Goal: Book appointment/travel/reservation

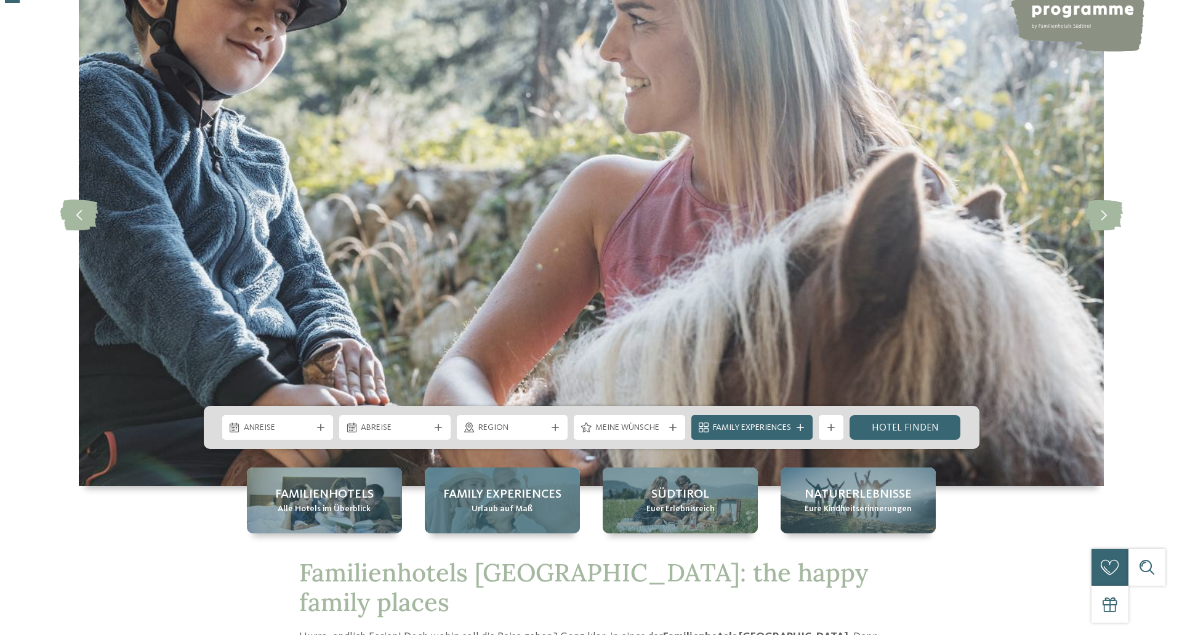
scroll to position [185, 0]
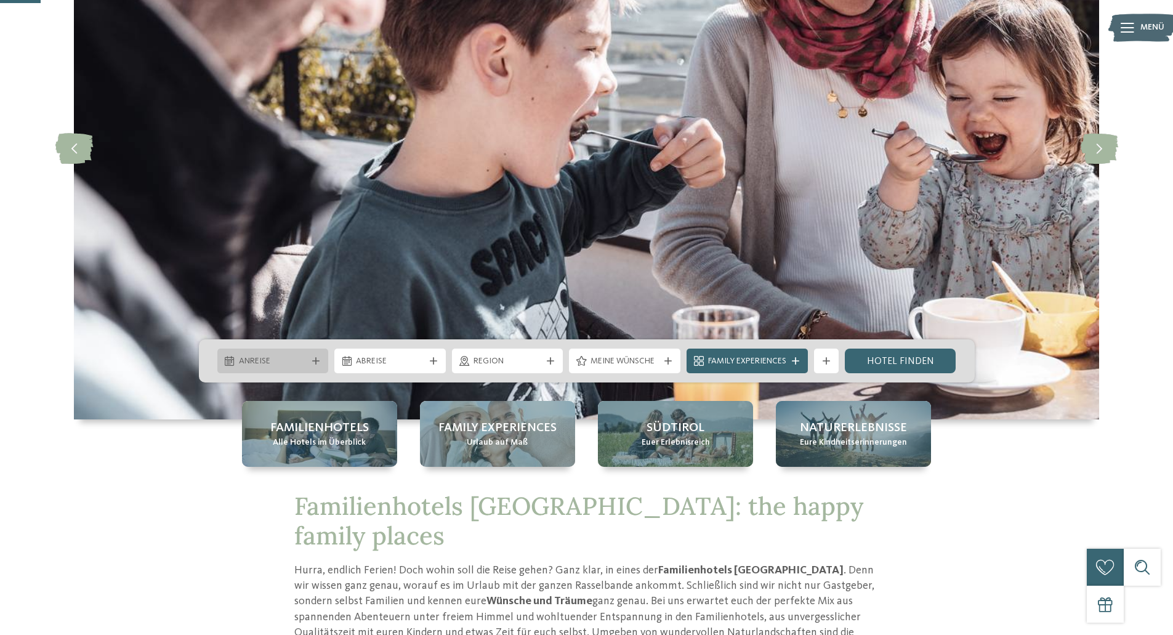
click at [318, 360] on icon at bounding box center [315, 360] width 7 height 7
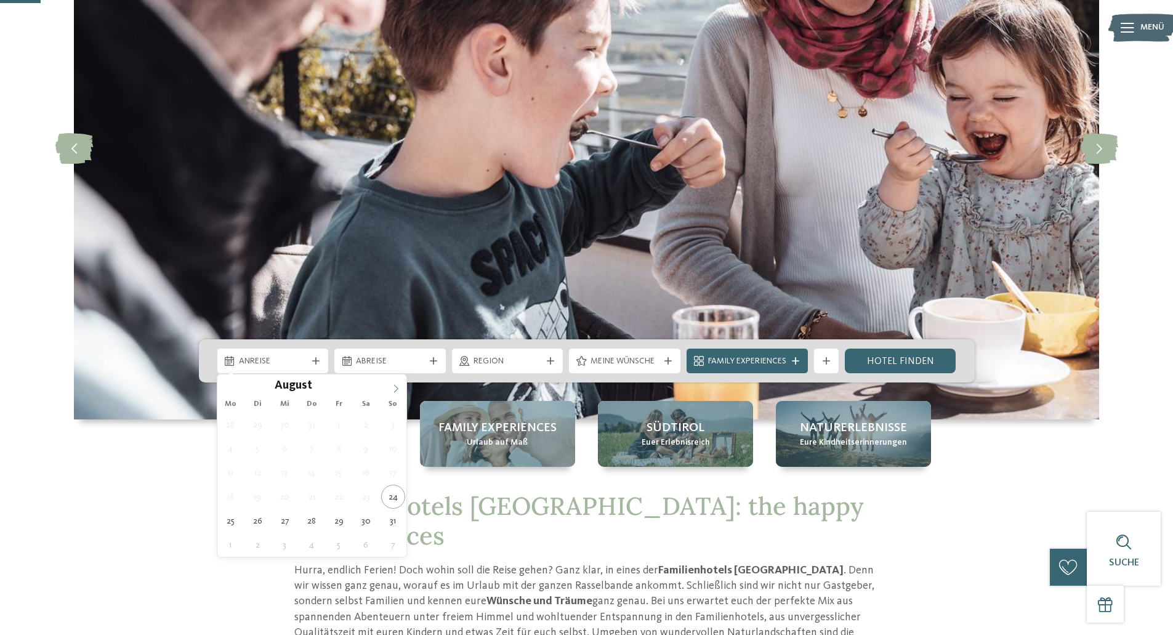
click at [399, 384] on icon at bounding box center [396, 388] width 9 height 9
click at [398, 379] on span at bounding box center [396, 384] width 21 height 21
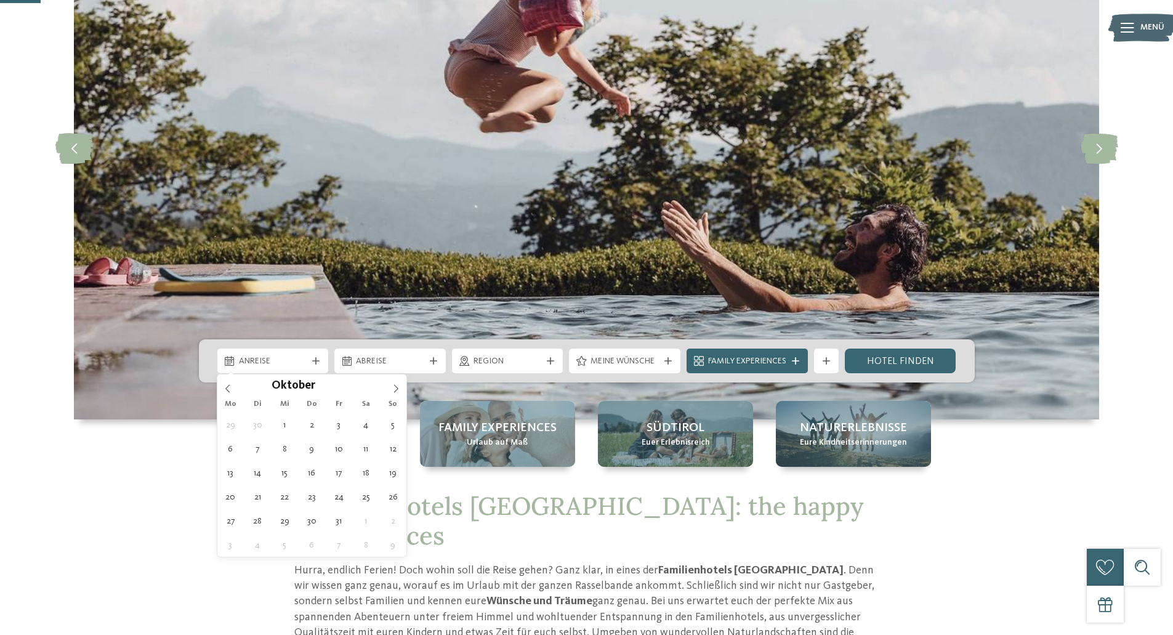
type div "[DATE]"
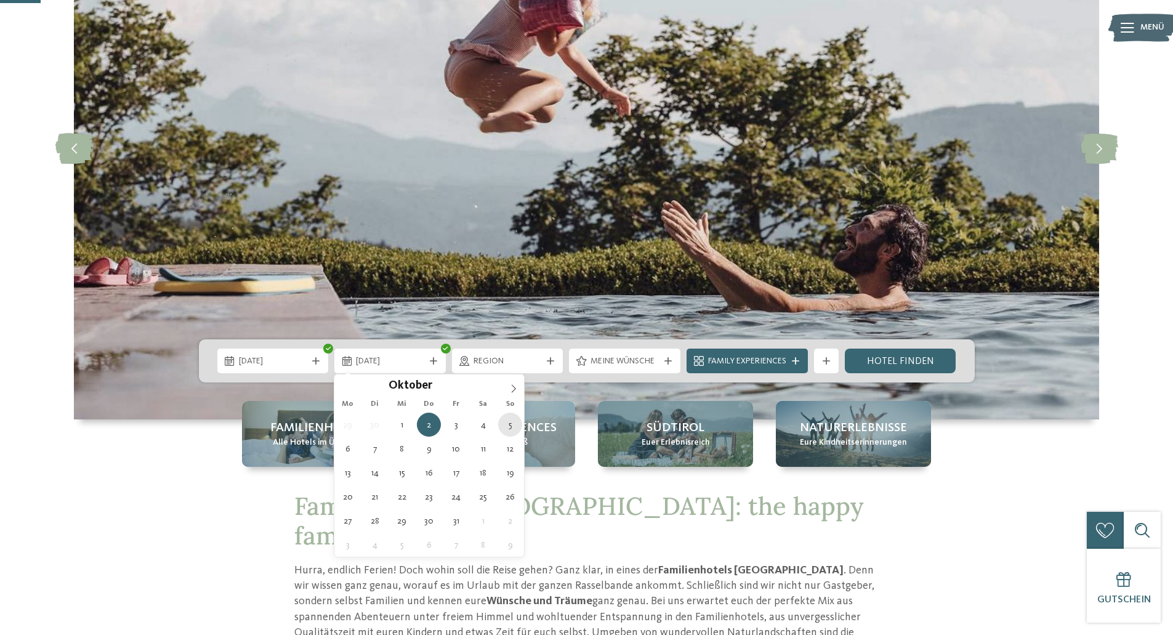
type div "[DATE]"
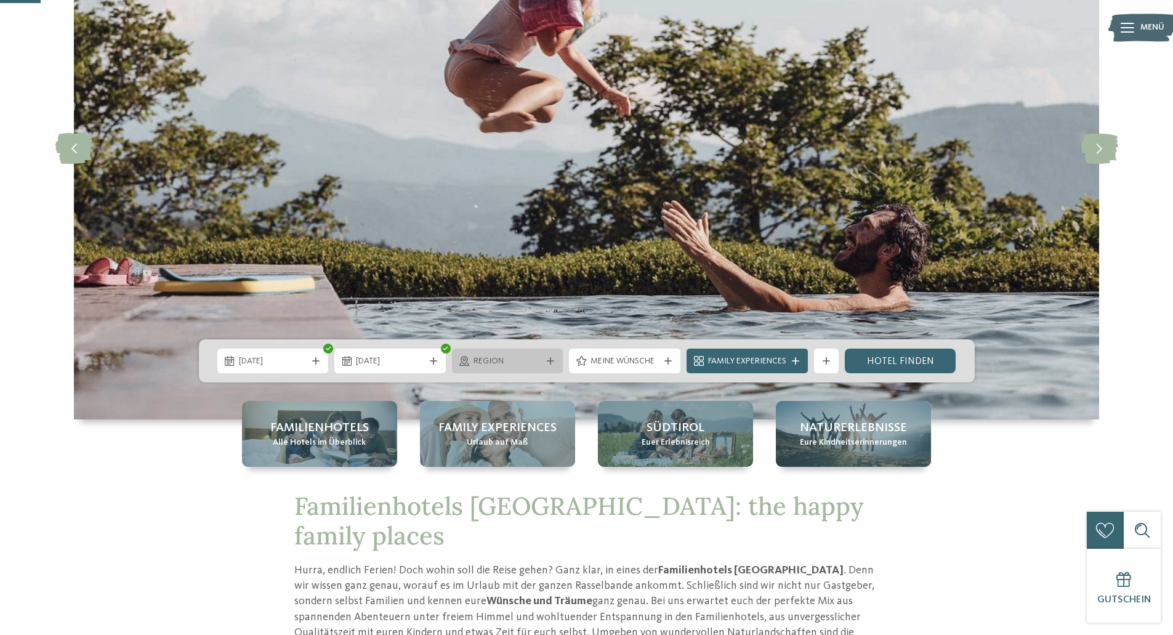
click at [552, 360] on icon at bounding box center [550, 360] width 7 height 7
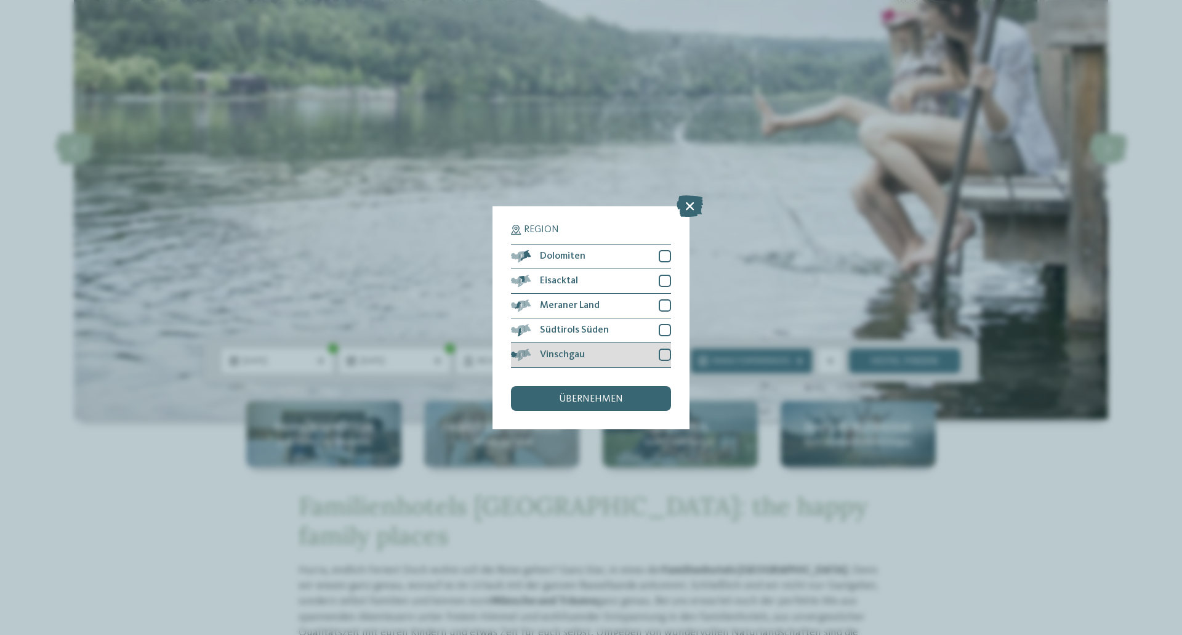
click at [568, 351] on span "Vinschgau" at bounding box center [562, 355] width 45 height 10
click at [575, 397] on span "übernehmen" at bounding box center [591, 399] width 64 height 10
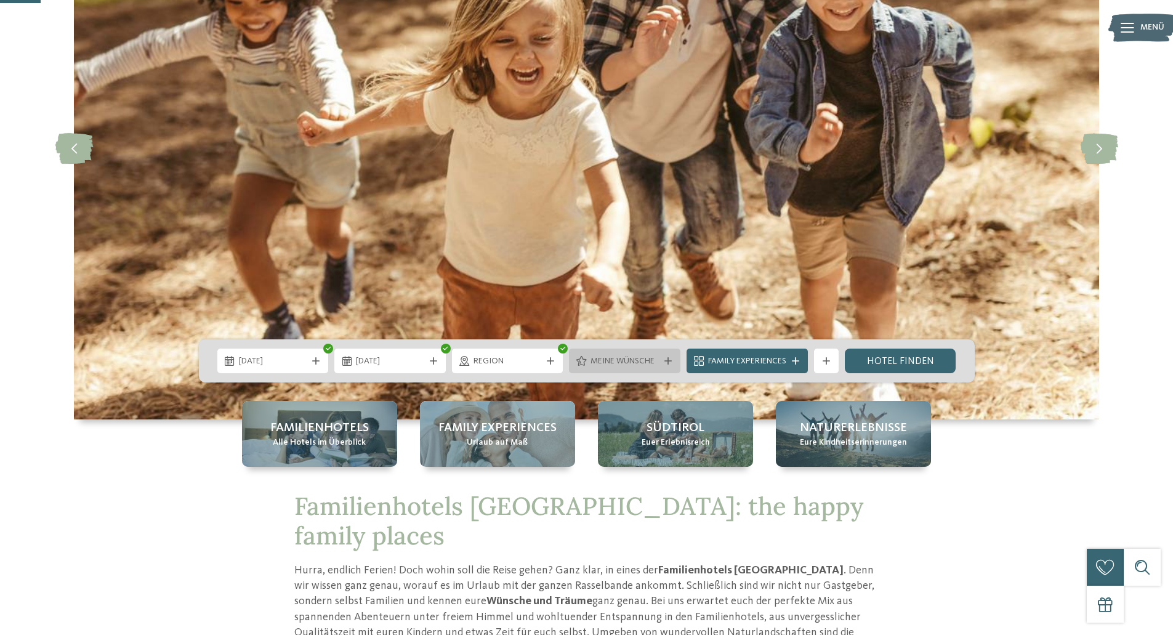
click at [665, 358] on icon at bounding box center [668, 360] width 7 height 7
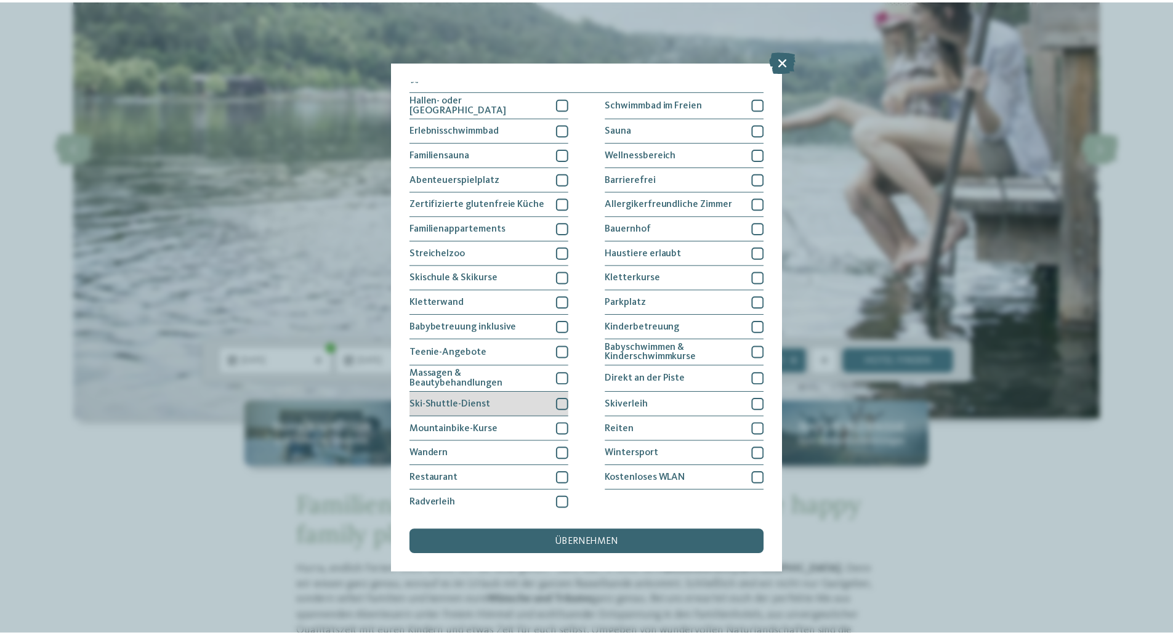
scroll to position [10, 0]
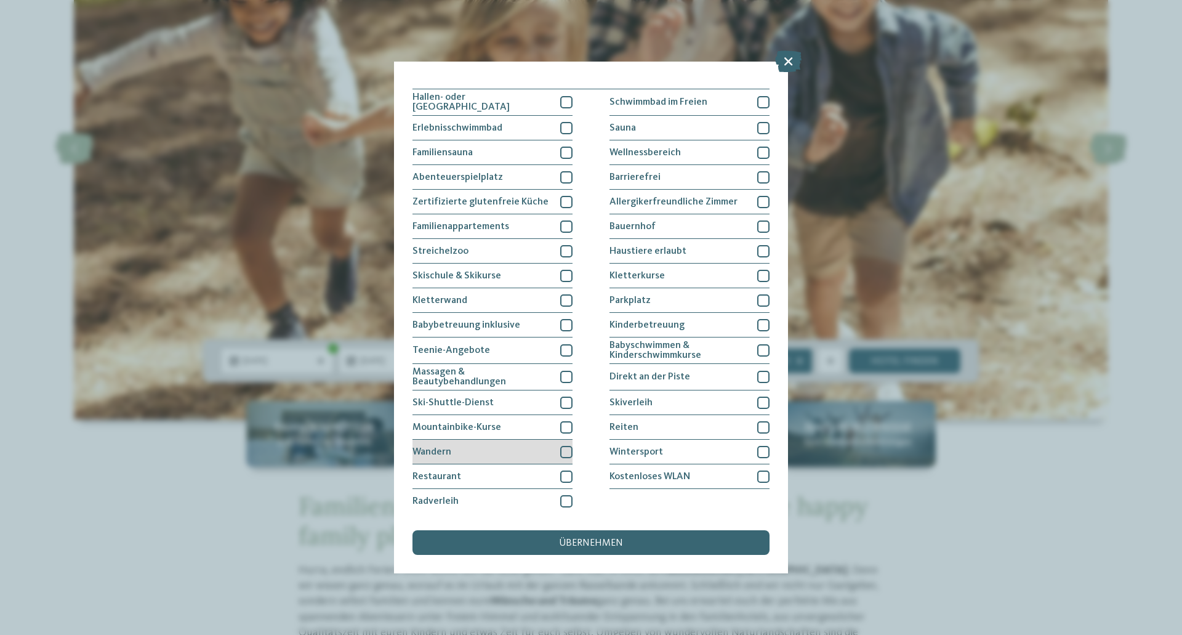
click at [565, 449] on div at bounding box center [566, 452] width 12 height 12
click at [605, 540] on span "übernehmen" at bounding box center [591, 543] width 64 height 10
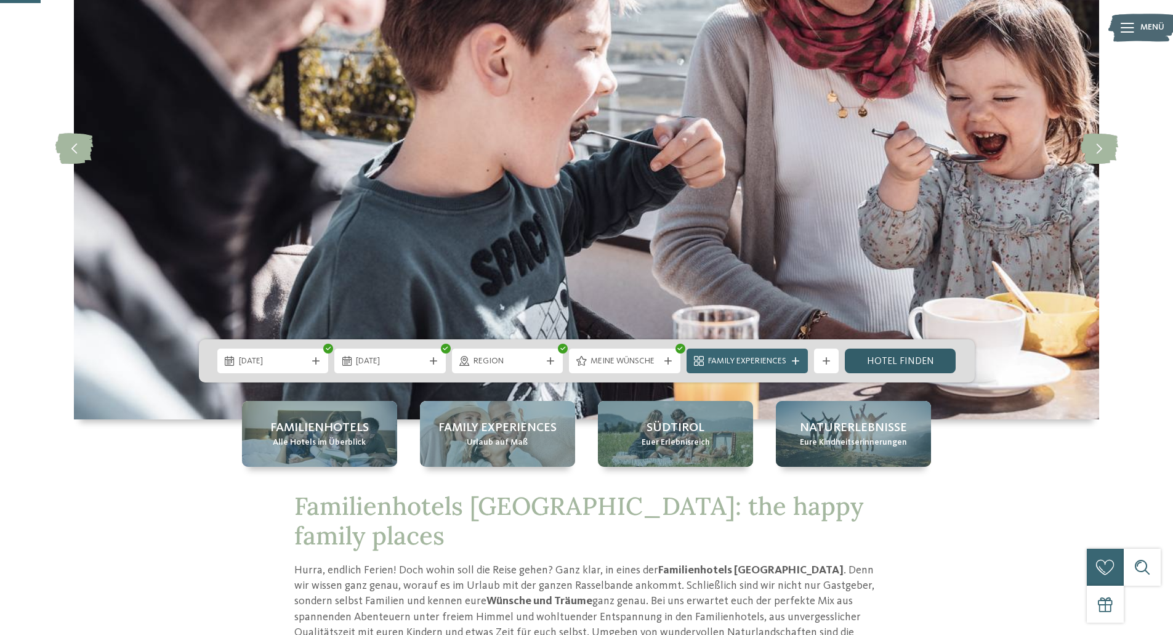
click at [915, 357] on link "Hotel finden" at bounding box center [900, 361] width 111 height 25
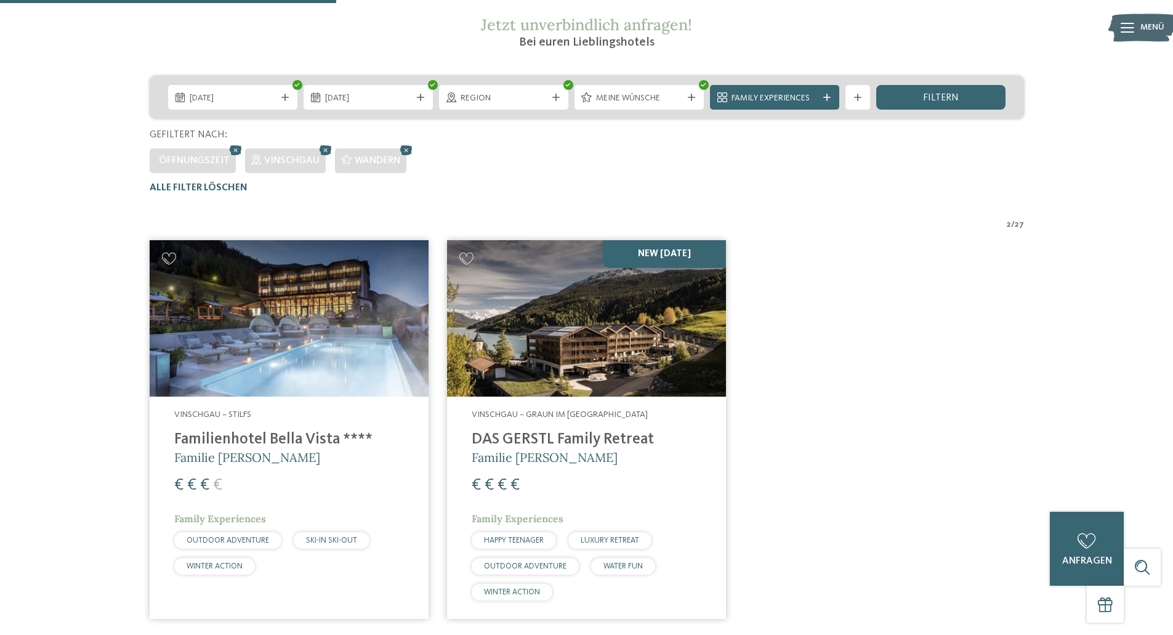
scroll to position [219, 0]
